Goal: Information Seeking & Learning: Learn about a topic

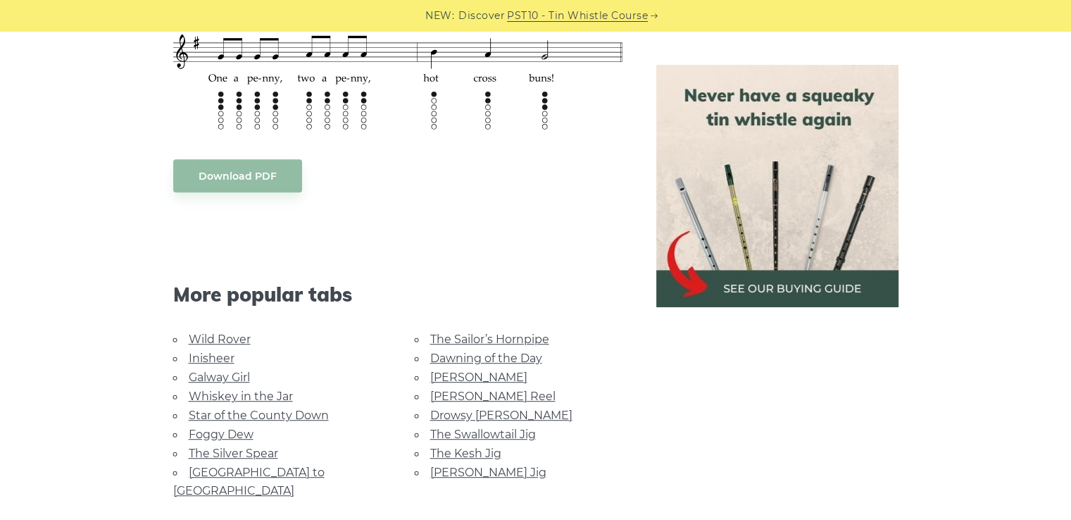
scroll to position [642, 0]
click at [227, 371] on link "Galway Girl" at bounding box center [219, 375] width 61 height 13
click at [269, 390] on link "Whiskey in the Jar" at bounding box center [241, 394] width 104 height 13
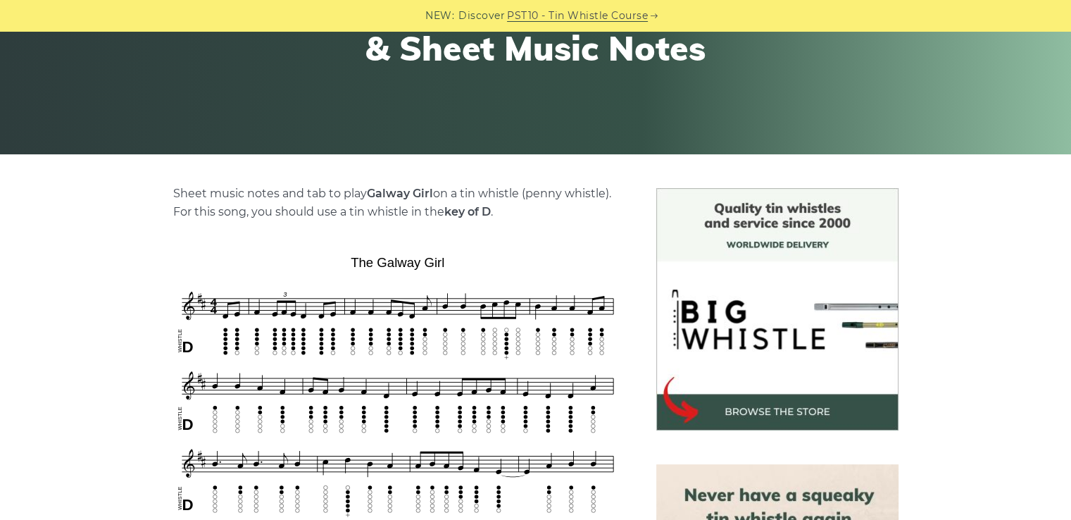
scroll to position [232, 0]
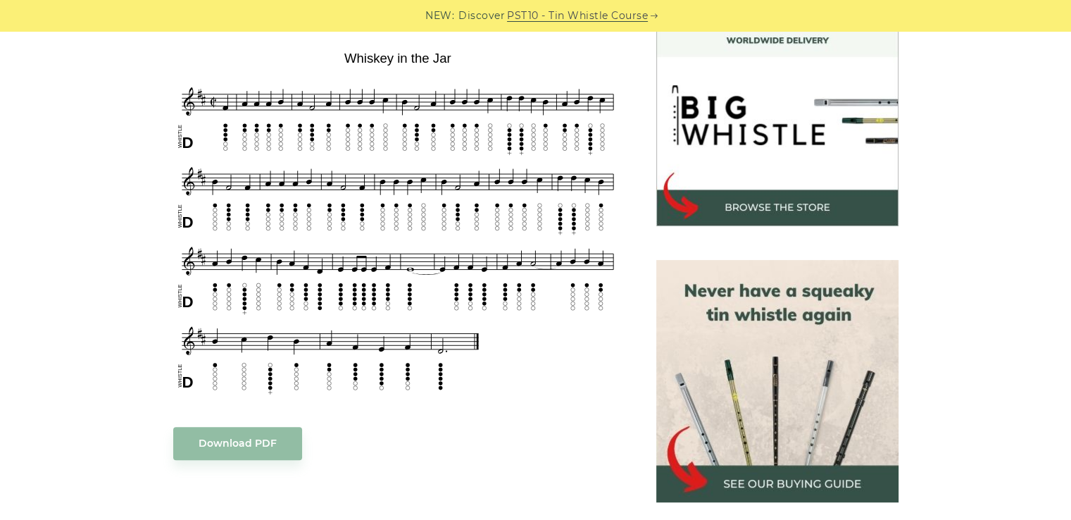
scroll to position [418, 0]
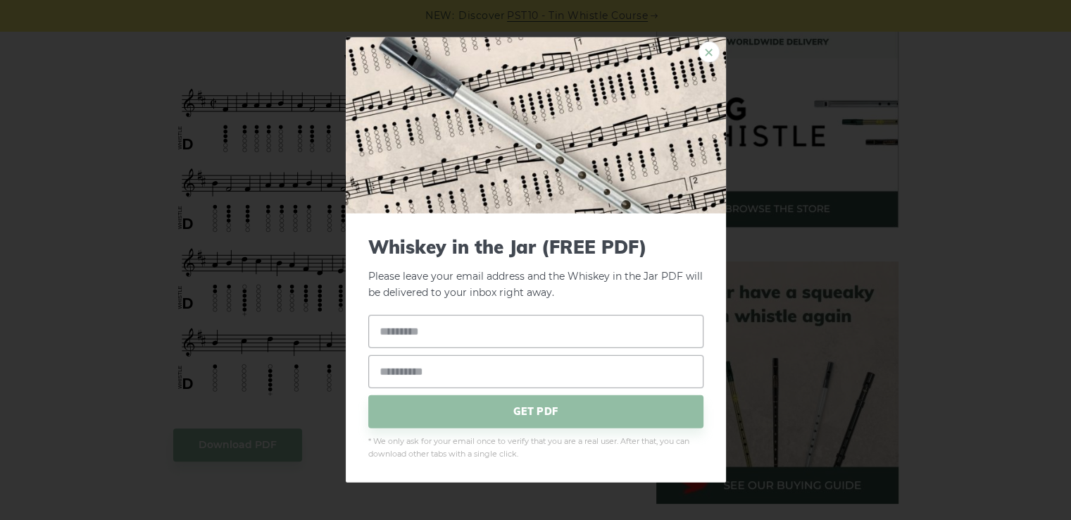
drag, startPoint x: 0, startPoint y: 0, endPoint x: 706, endPoint y: 49, distance: 708.1
click at [706, 49] on link "×" at bounding box center [709, 52] width 21 height 21
click at [4, 230] on div "× Whiskey in the Jar (FREE PDF) Please leave your email address and the Whiskey…" at bounding box center [535, 260] width 1071 height 520
click at [713, 49] on link "×" at bounding box center [709, 52] width 21 height 21
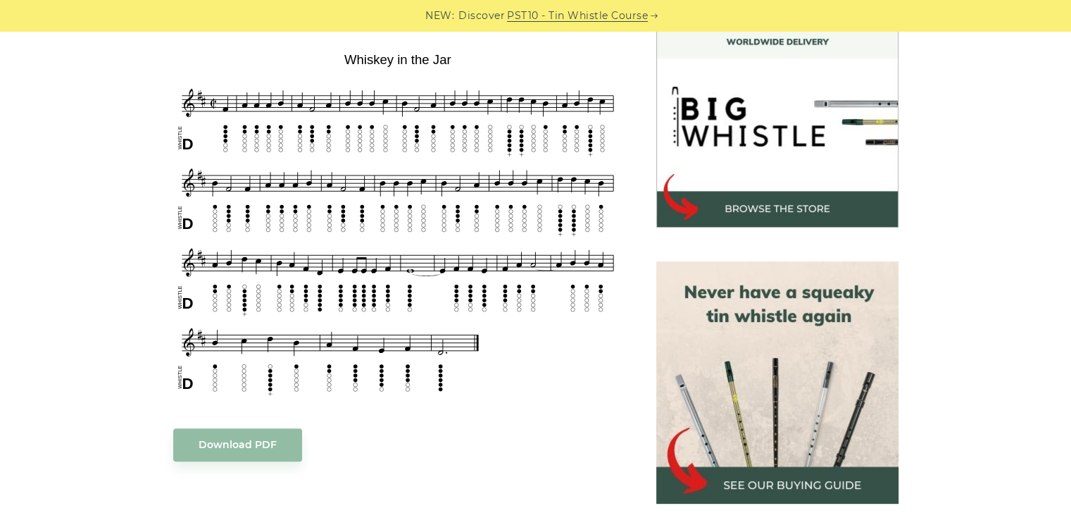
click at [713, 49] on img at bounding box center [777, 106] width 242 height 242
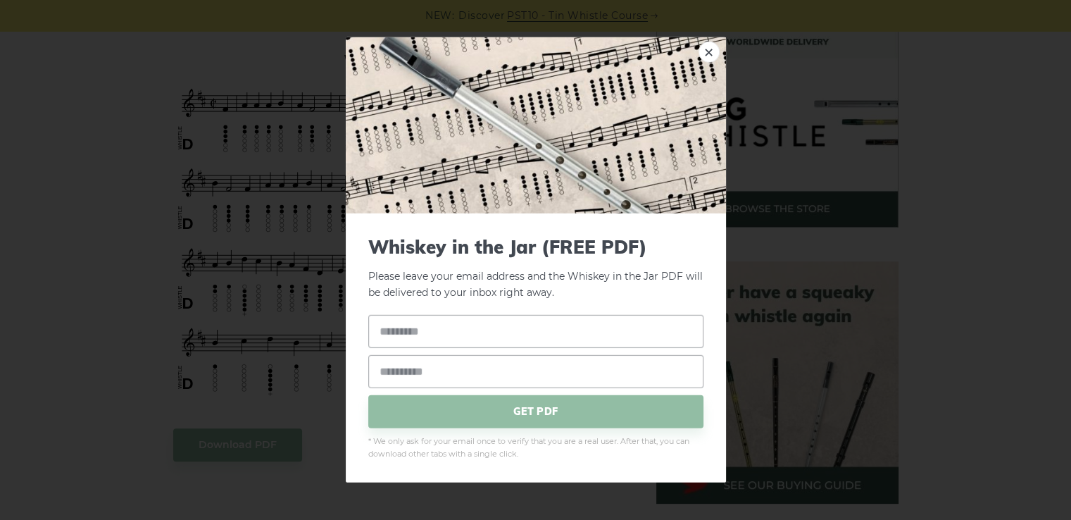
click at [706, 49] on link "×" at bounding box center [709, 52] width 21 height 21
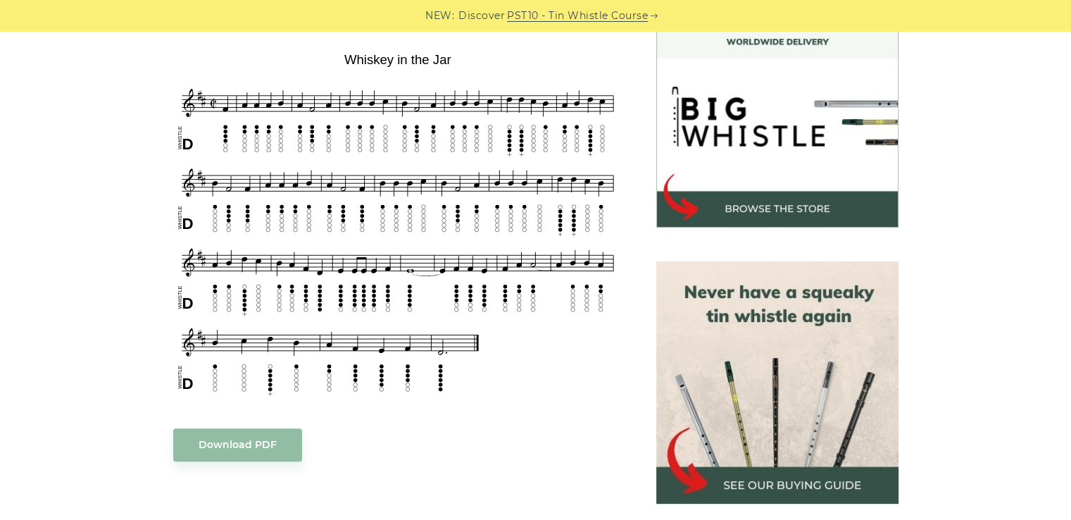
click at [706, 49] on img at bounding box center [777, 106] width 242 height 242
